Goal: Communication & Community: Answer question/provide support

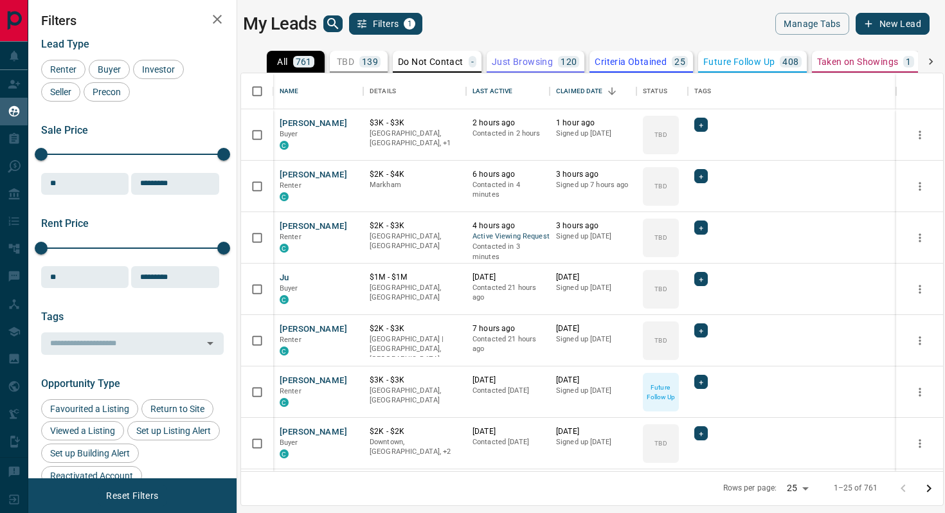
scroll to position [398, 702]
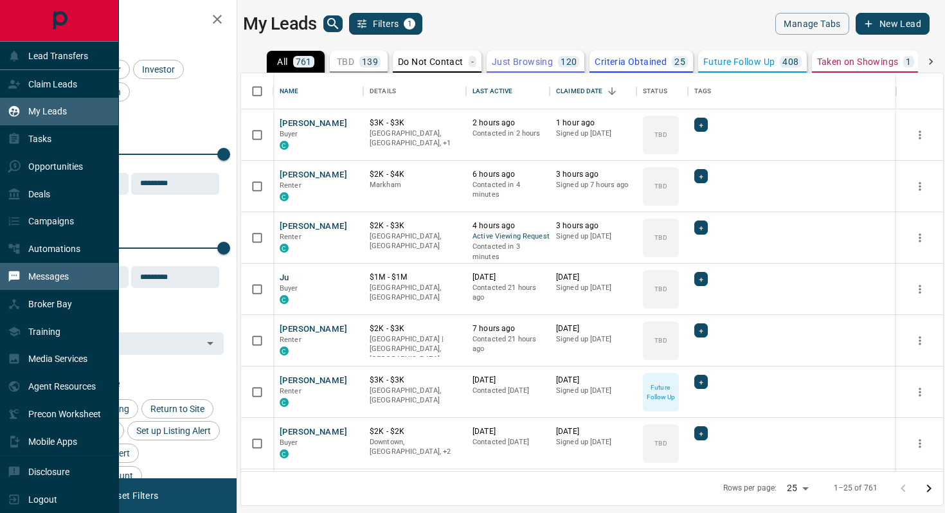
click at [52, 277] on p "Messages" at bounding box center [48, 276] width 41 height 10
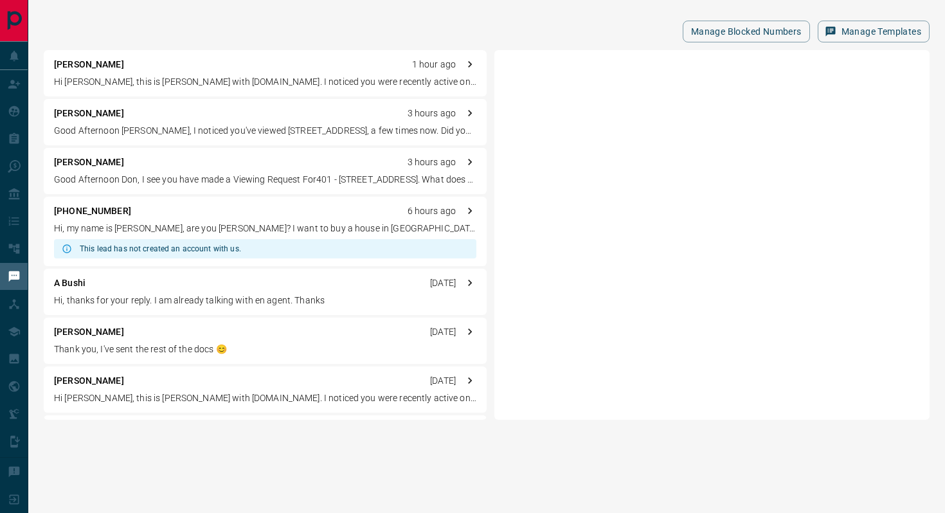
click at [273, 230] on p "Hi, my name is [PERSON_NAME], are you [PERSON_NAME]? I want to buy a house in […" at bounding box center [265, 229] width 422 height 14
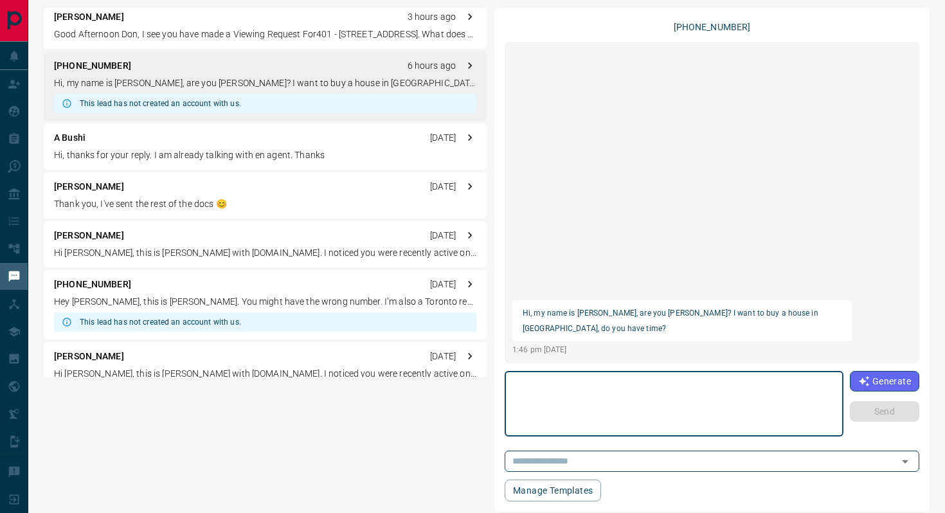
scroll to position [105, 0]
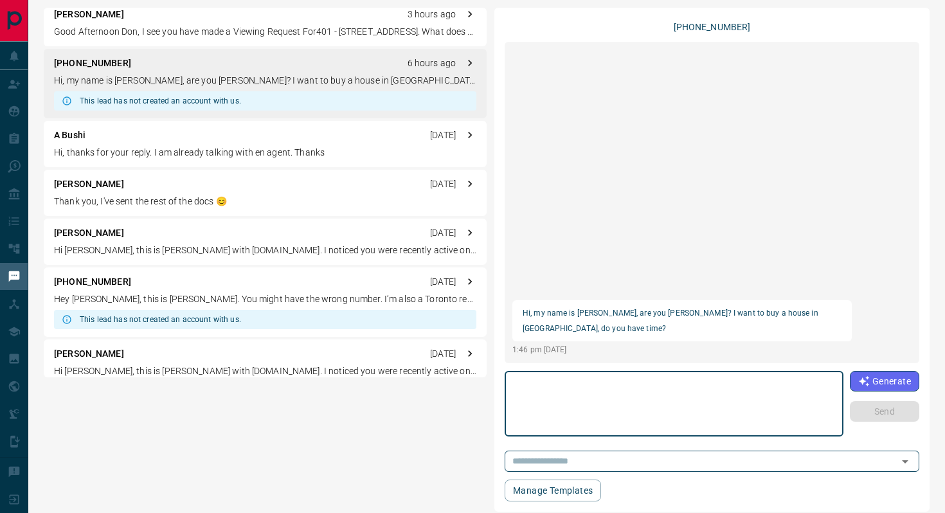
click at [322, 290] on div "[PHONE_NUMBER] [DATE] Hey [PERSON_NAME], this is [PERSON_NAME]. You might have …" at bounding box center [265, 302] width 443 height 69
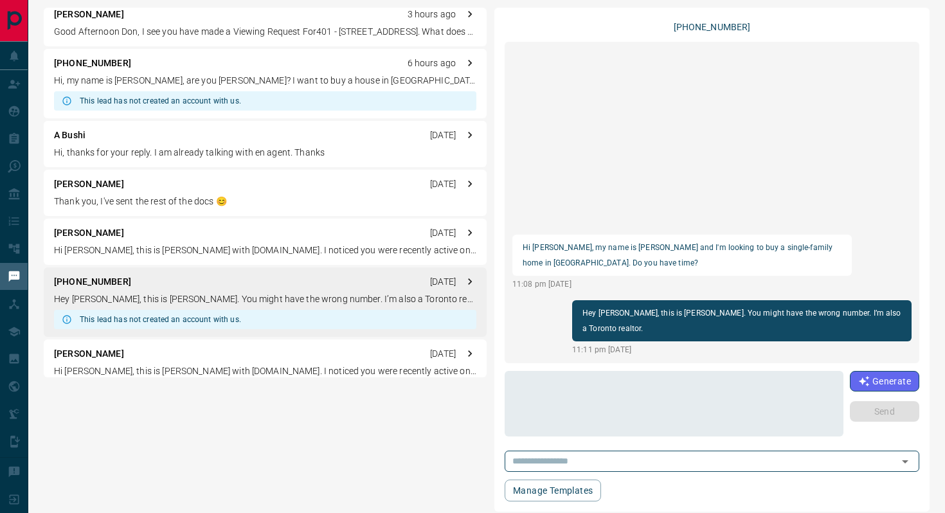
click at [333, 96] on div "This lead has not created an account with us." at bounding box center [265, 100] width 422 height 19
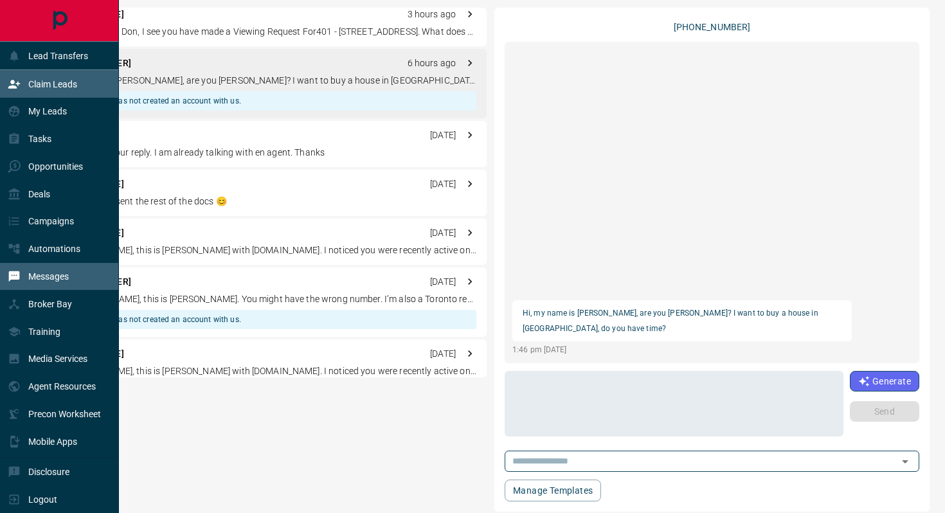
click at [16, 88] on icon at bounding box center [14, 84] width 13 height 13
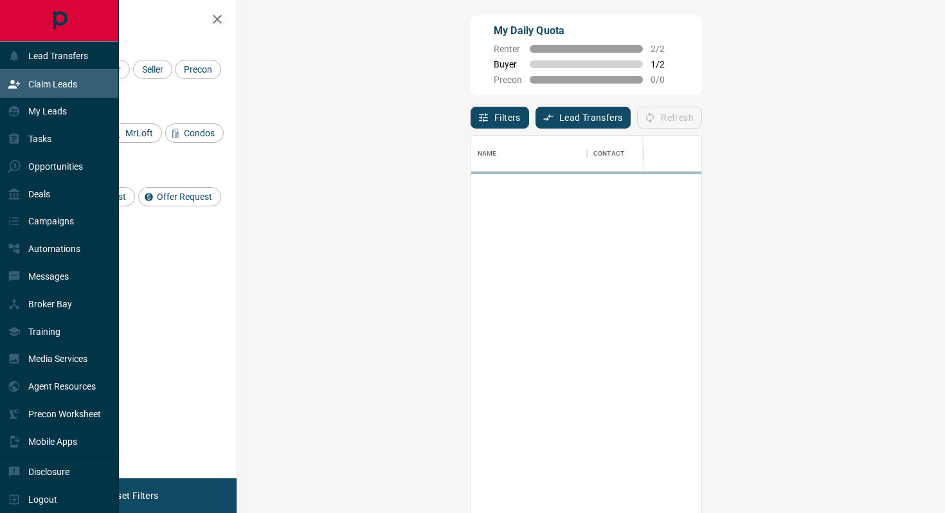
scroll to position [390, 680]
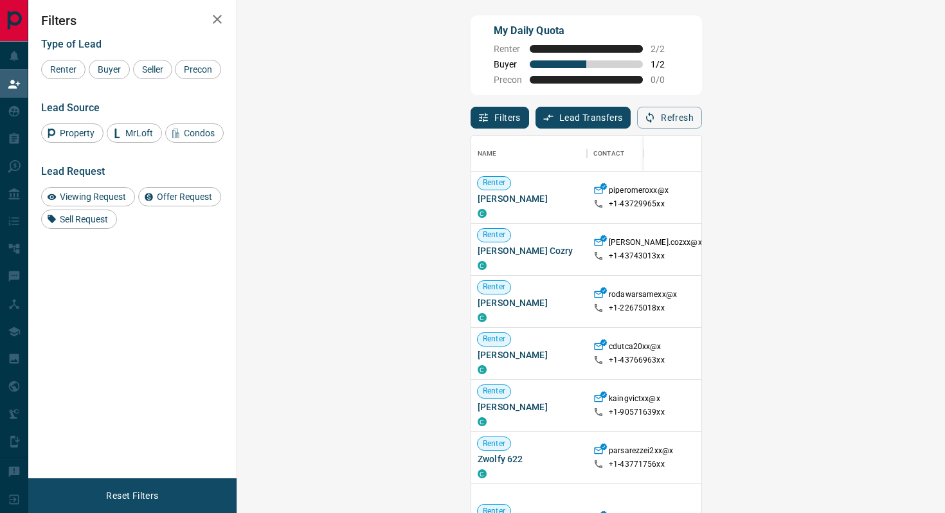
click at [702, 123] on div "Filters Lead Transfers 0 Refresh" at bounding box center [586, 111] width 231 height 33
click at [656, 117] on icon "button" at bounding box center [650, 118] width 12 height 12
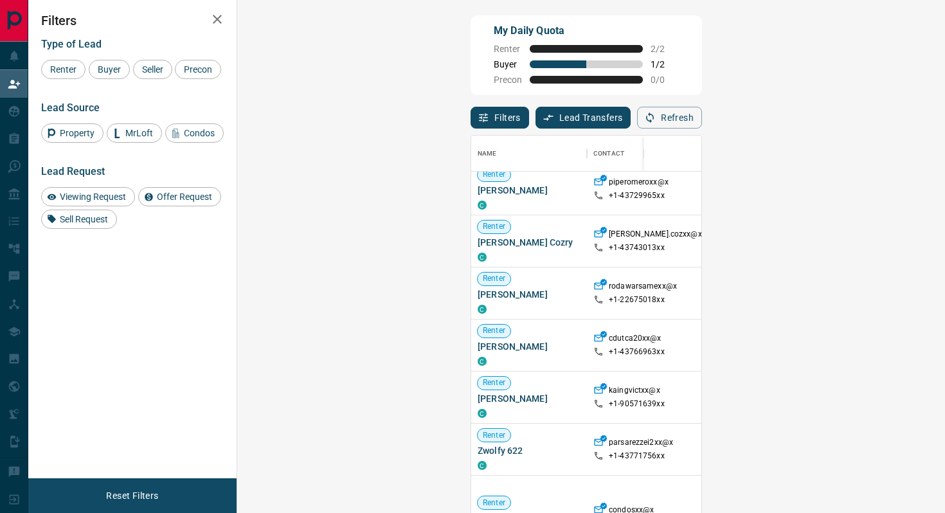
scroll to position [0, 0]
